Goal: Find specific page/section: Find specific page/section

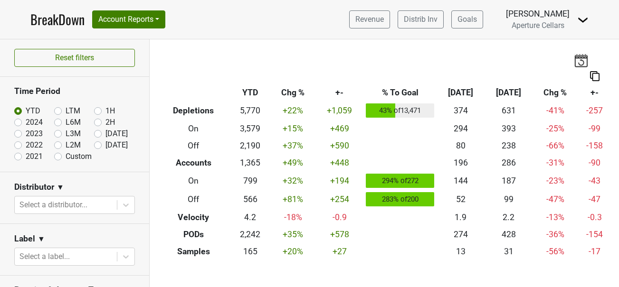
scroll to position [143, 0]
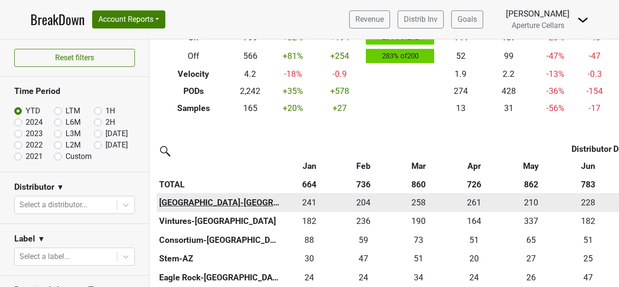
click at [203, 201] on th "[GEOGRAPHIC_DATA]-[GEOGRAPHIC_DATA]" at bounding box center [220, 202] width 126 height 19
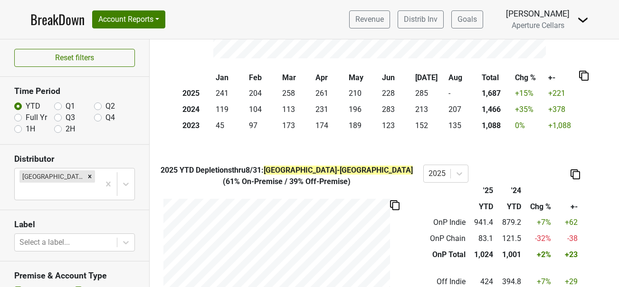
scroll to position [57, 0]
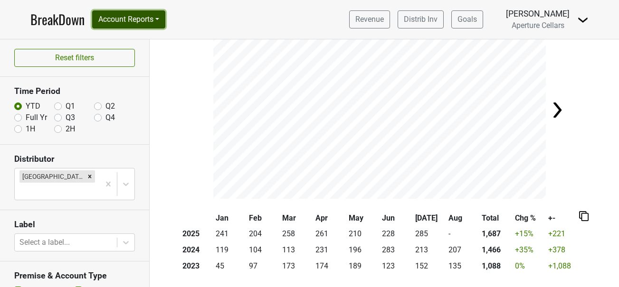
click at [128, 19] on button "Account Reports" at bounding box center [128, 19] width 73 height 18
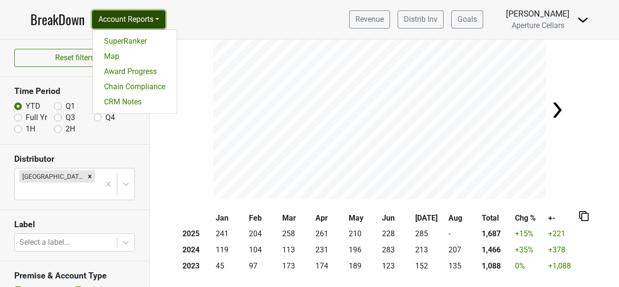
click at [128, 19] on button "Account Reports" at bounding box center [128, 19] width 73 height 18
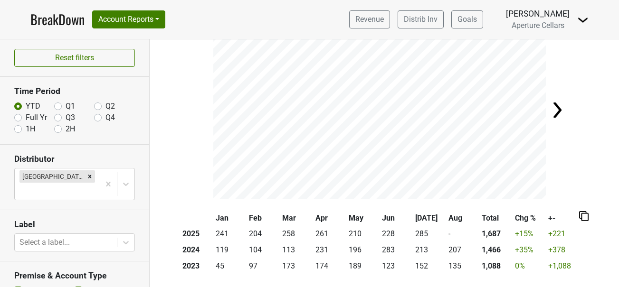
click at [42, 28] on link "BreakDown" at bounding box center [57, 19] width 54 height 20
click at [52, 21] on link "BreakDown" at bounding box center [57, 19] width 54 height 20
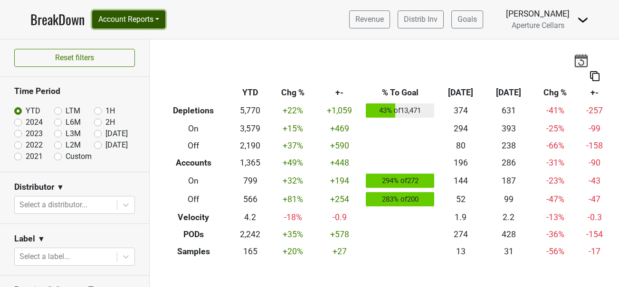
click at [122, 20] on button "Account Reports" at bounding box center [128, 19] width 73 height 18
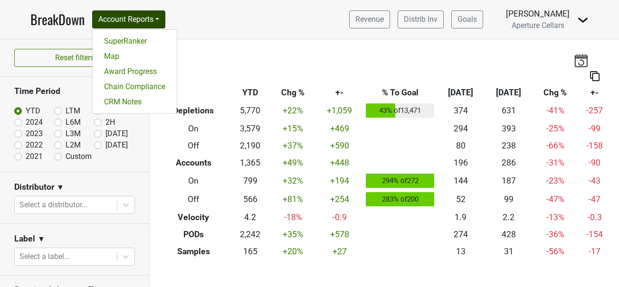
click at [234, 26] on nav "BreakDown Account Reports SuperRanker Map Award Progress Chain Compliance CRM N…" at bounding box center [309, 19] width 573 height 39
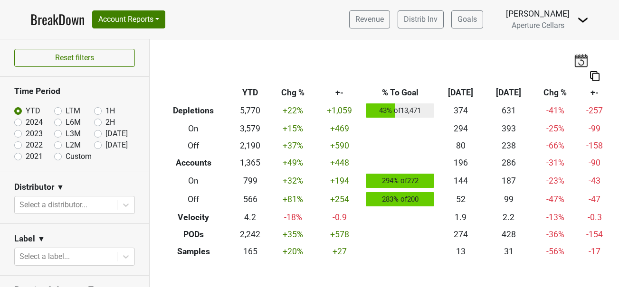
click at [65, 21] on link "BreakDown" at bounding box center [57, 19] width 54 height 20
click at [137, 16] on button "Account Reports" at bounding box center [128, 19] width 73 height 18
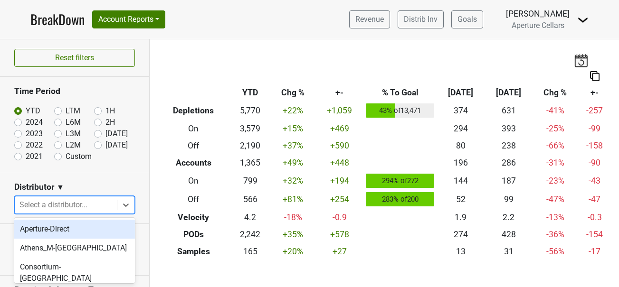
click at [76, 207] on div at bounding box center [65, 204] width 93 height 13
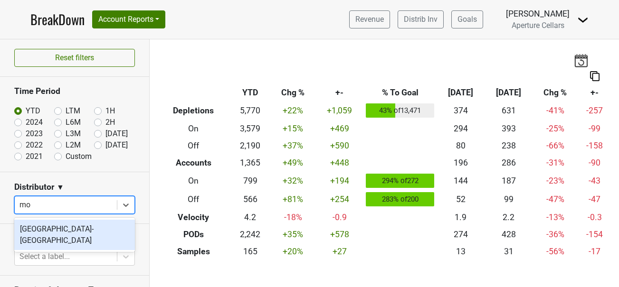
type input "mon"
click at [60, 229] on div "[GEOGRAPHIC_DATA]-[GEOGRAPHIC_DATA]" at bounding box center [74, 235] width 121 height 30
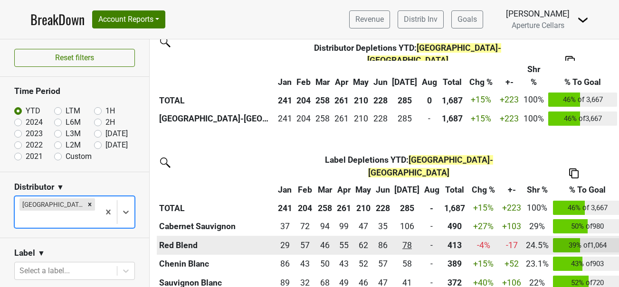
scroll to position [252, 0]
